Goal: Navigation & Orientation: Find specific page/section

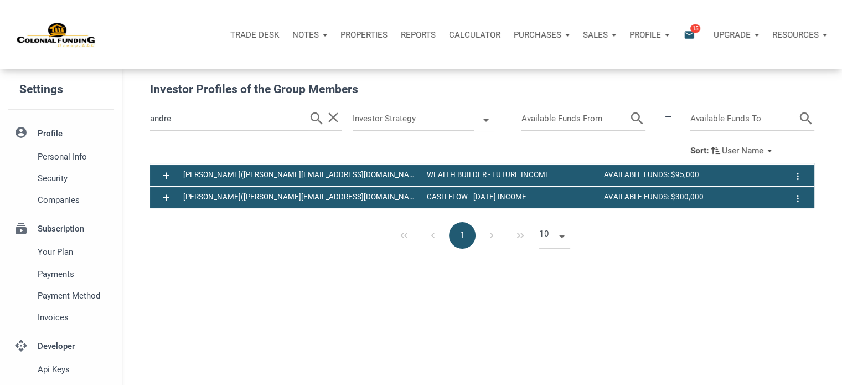
click at [694, 30] on span "15" at bounding box center [696, 28] width 10 height 9
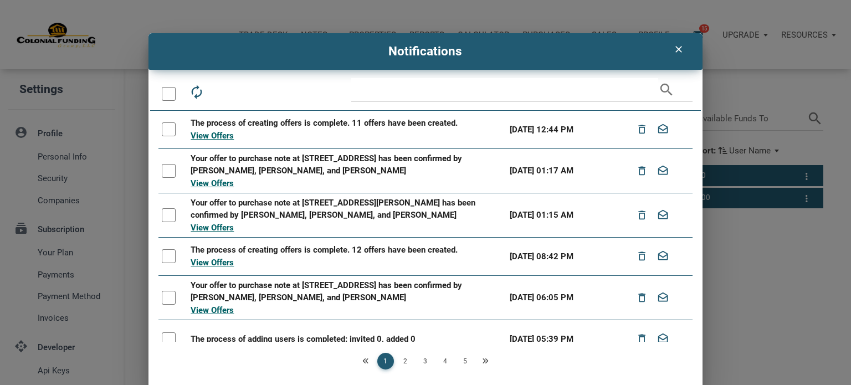
click at [673, 48] on icon "clear" at bounding box center [678, 49] width 13 height 11
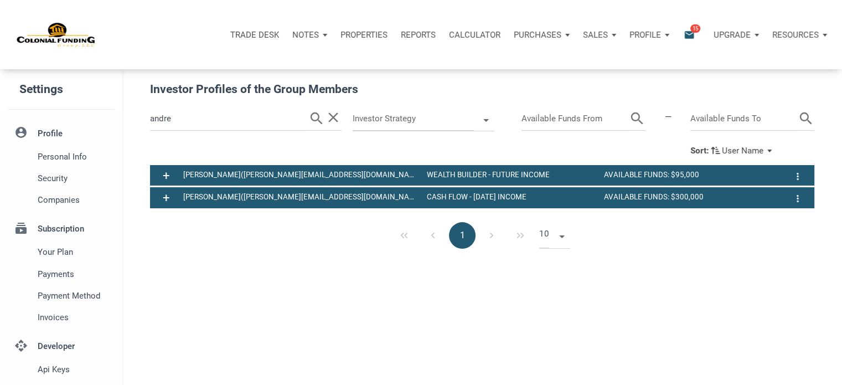
click at [306, 32] on p "Notes" at bounding box center [305, 35] width 27 height 10
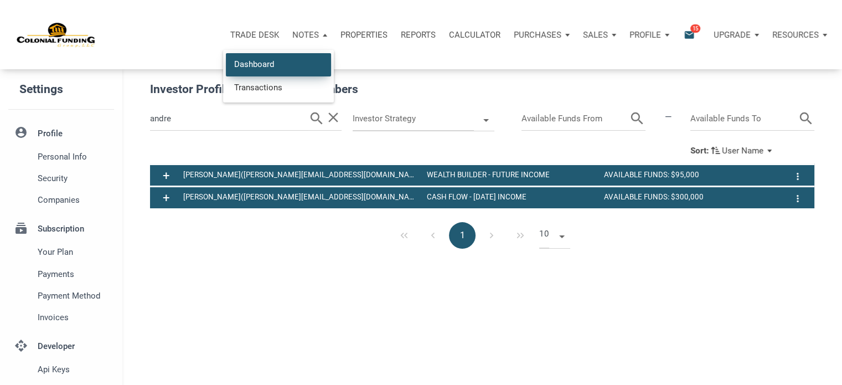
click at [235, 64] on link "Dashboard" at bounding box center [278, 64] width 105 height 23
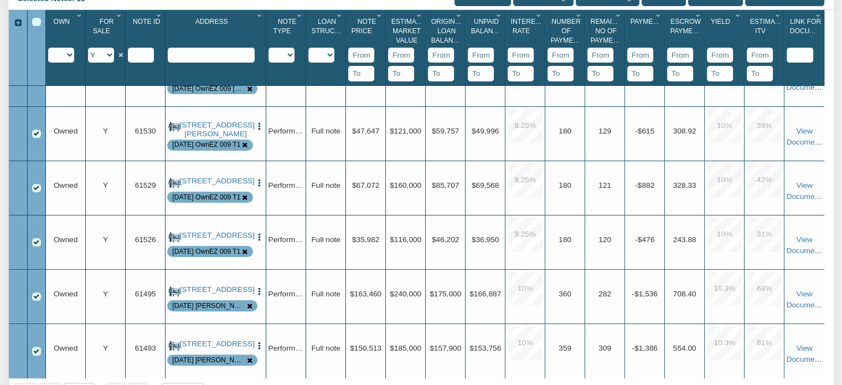
scroll to position [243, 0]
